Goal: Information Seeking & Learning: Learn about a topic

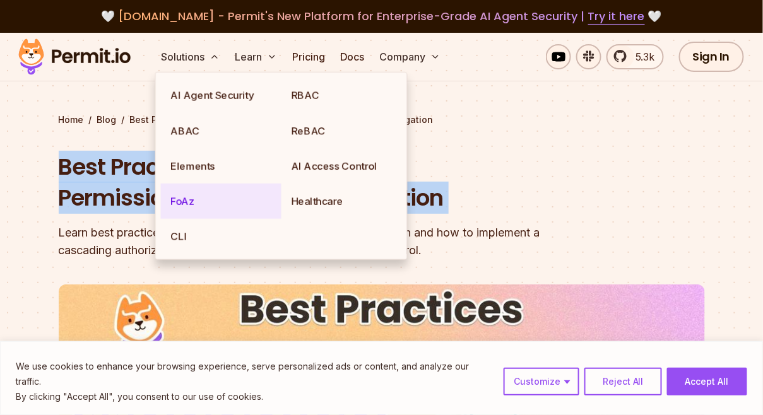
scroll to position [9, 0]
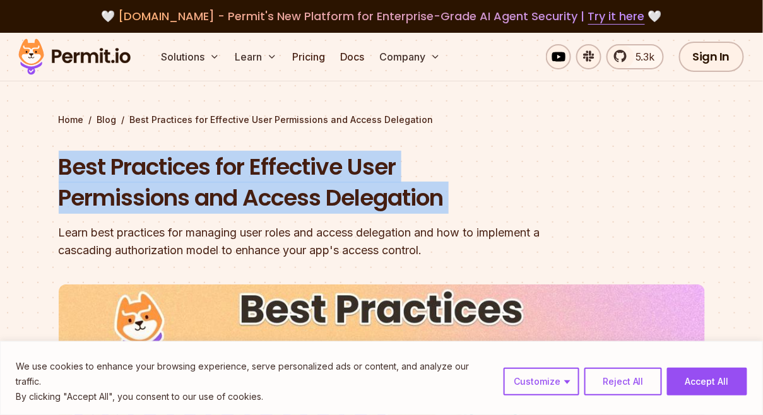
click at [144, 165] on h1 "Best Practices for Effective User Permissions and Access Delegation" at bounding box center [301, 183] width 485 height 62
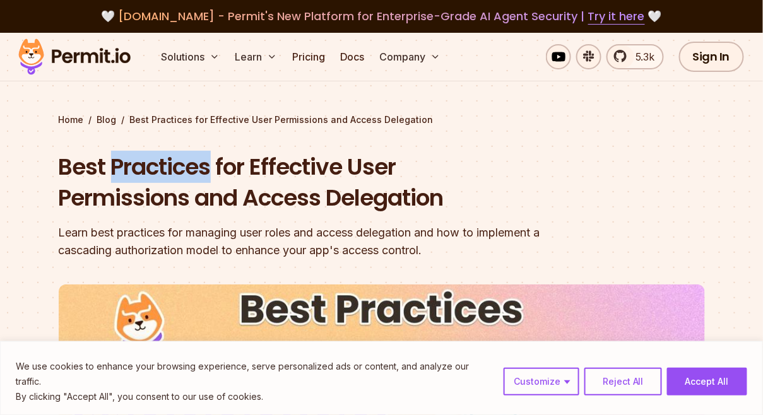
click at [144, 165] on h1 "Best Practices for Effective User Permissions and Access Delegation" at bounding box center [301, 183] width 485 height 62
click at [309, 167] on h1 "Best Practices for Effective User Permissions and Access Delegation" at bounding box center [301, 183] width 485 height 62
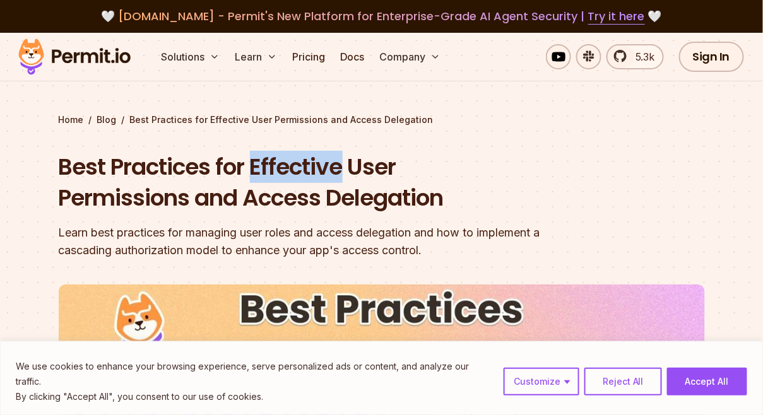
click at [309, 167] on h1 "Best Practices for Effective User Permissions and Access Delegation" at bounding box center [301, 183] width 485 height 62
click at [367, 170] on h1 "Best Practices for Effective User Permissions and Access Delegation" at bounding box center [301, 183] width 485 height 62
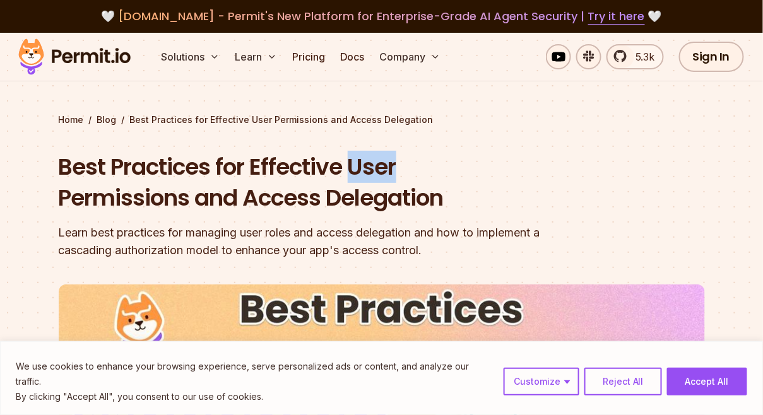
click at [367, 170] on h1 "Best Practices for Effective User Permissions and Access Delegation" at bounding box center [301, 183] width 485 height 62
click at [367, 189] on h1 "Best Practices for Effective User Permissions and Access Delegation" at bounding box center [301, 183] width 485 height 62
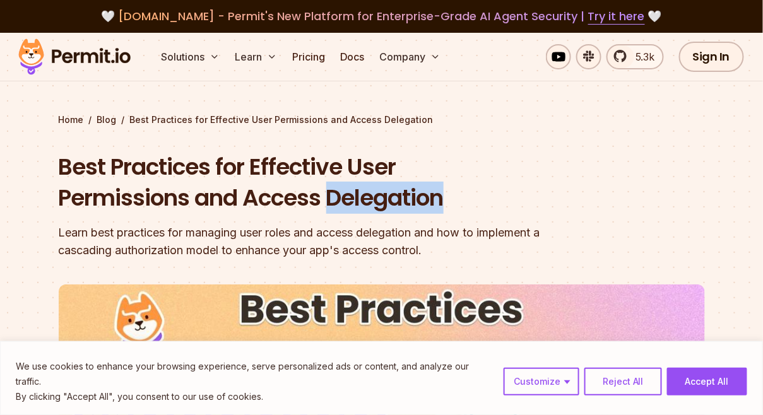
click at [367, 189] on h1 "Best Practices for Effective User Permissions and Access Delegation" at bounding box center [301, 183] width 485 height 62
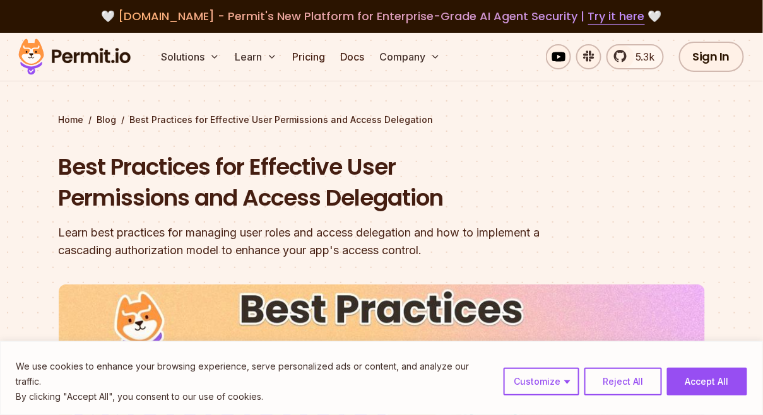
click at [307, 196] on h1 "Best Practices for Effective User Permissions and Access Delegation" at bounding box center [301, 183] width 485 height 62
